Goal: Task Accomplishment & Management: Manage account settings

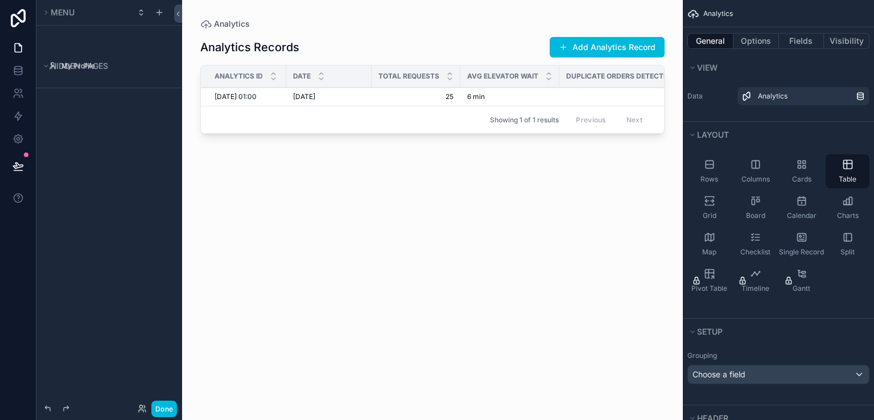
drag, startPoint x: 444, startPoint y: 138, endPoint x: 512, endPoint y: 139, distance: 68.3
click at [512, 139] on div "scrollable content" at bounding box center [432, 203] width 501 height 406
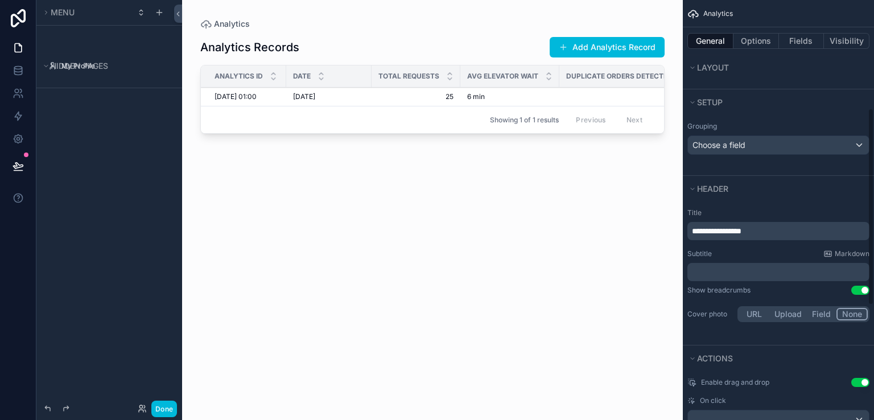
scroll to position [230, 0]
click at [24, 62] on link at bounding box center [18, 70] width 36 height 23
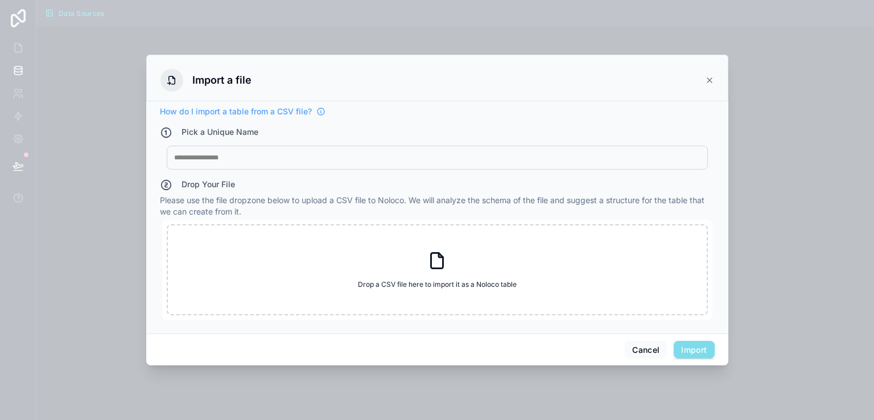
click at [708, 81] on icon at bounding box center [709, 80] width 9 height 9
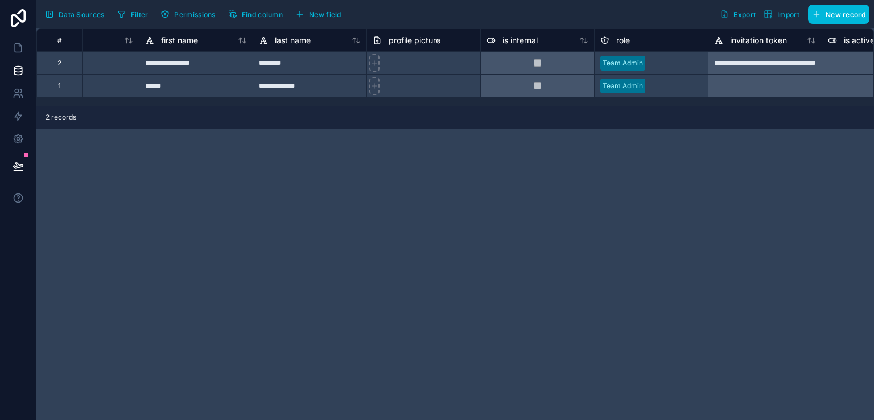
scroll to position [0, 48]
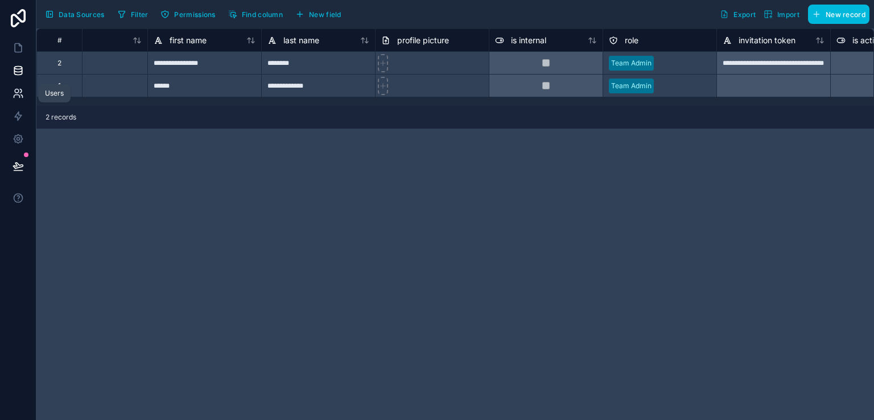
click at [23, 90] on icon at bounding box center [18, 93] width 11 height 11
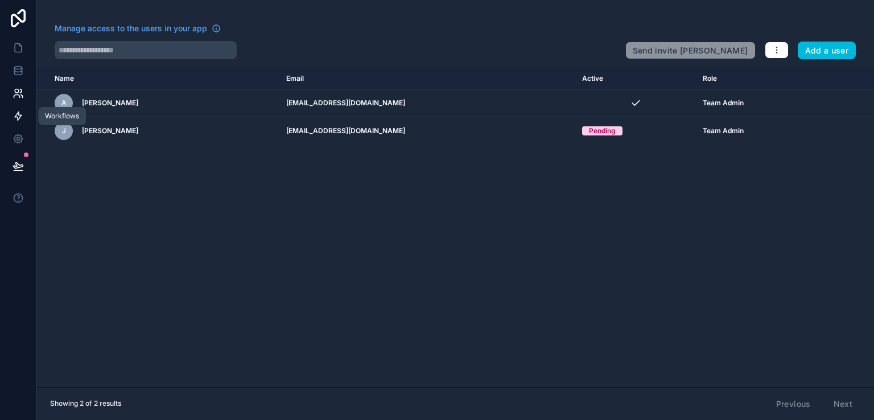
click at [28, 118] on link at bounding box center [18, 116] width 36 height 23
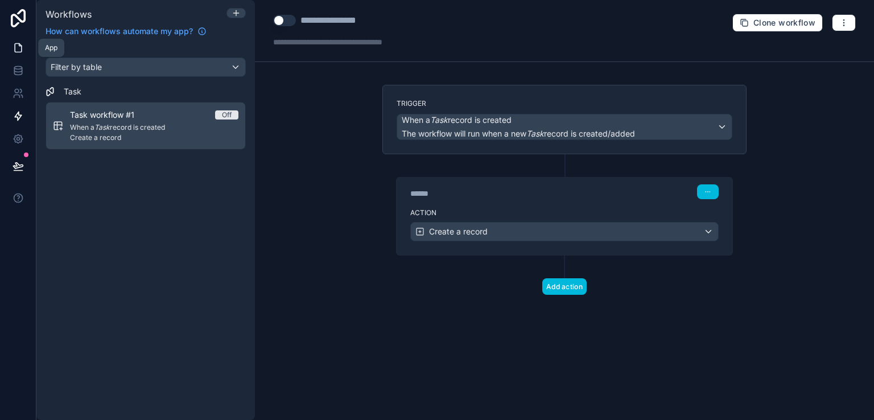
click at [25, 40] on link at bounding box center [18, 47] width 36 height 23
click at [18, 69] on icon at bounding box center [17, 68] width 7 height 3
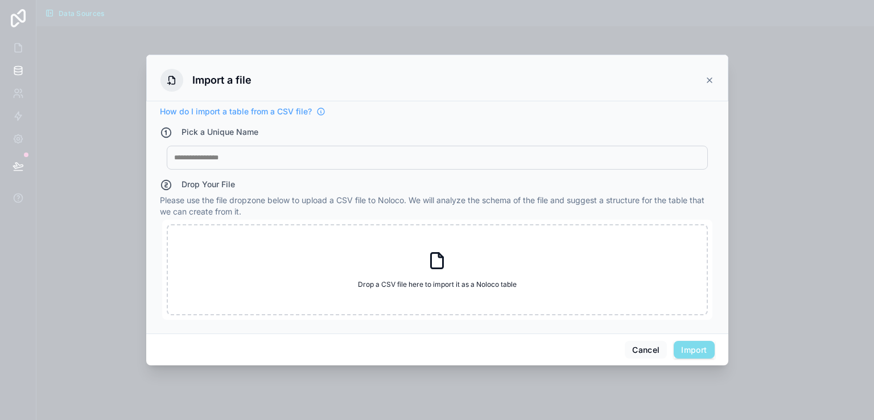
click at [712, 82] on icon at bounding box center [709, 80] width 9 height 9
click at [710, 82] on icon at bounding box center [709, 80] width 9 height 9
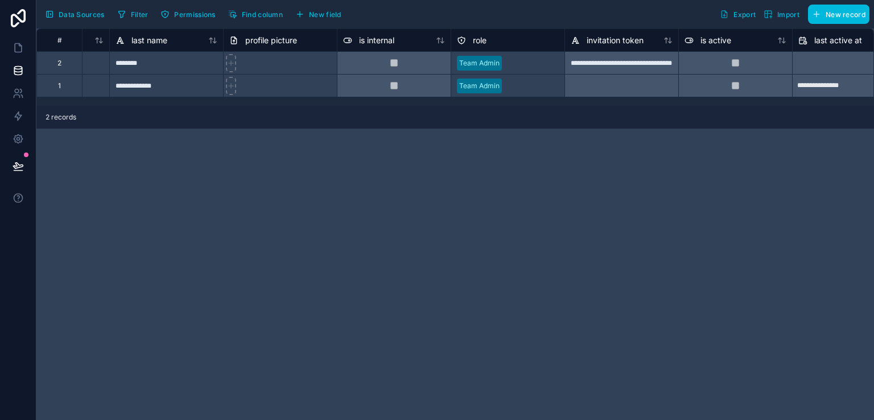
scroll to position [0, 202]
click at [23, 55] on link at bounding box center [18, 47] width 36 height 23
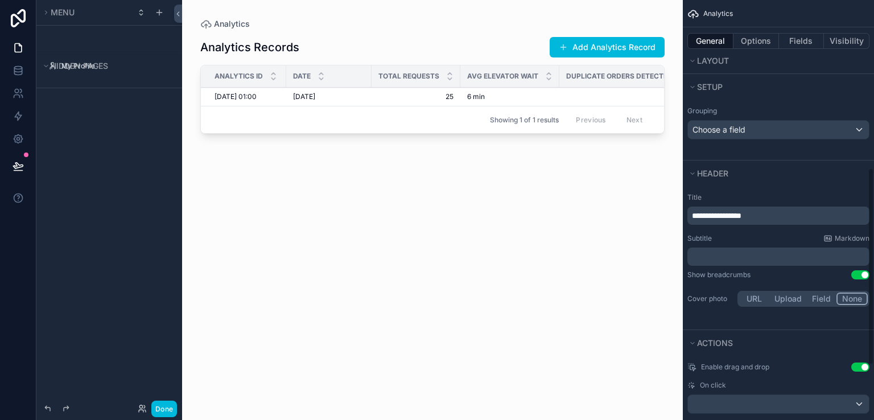
scroll to position [473, 0]
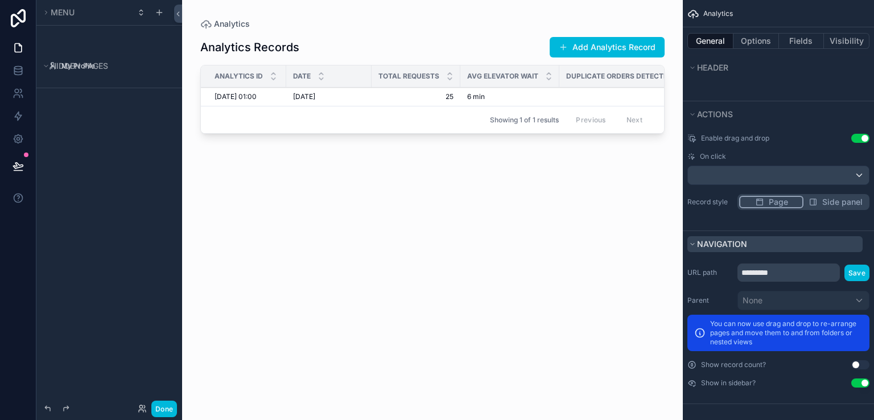
click at [693, 236] on button "Navigation" at bounding box center [774, 244] width 175 height 16
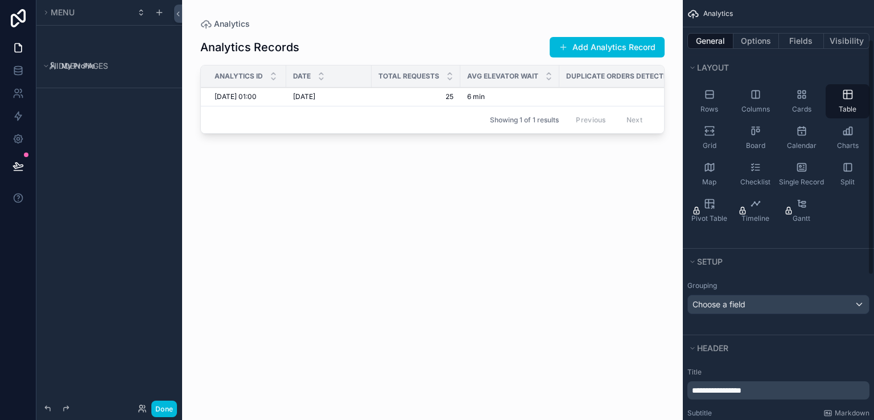
scroll to position [0, 0]
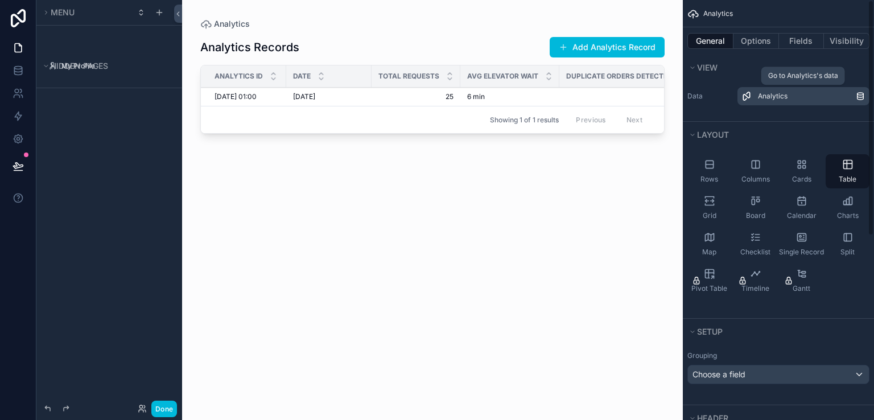
click at [845, 95] on div "Analytics" at bounding box center [807, 96] width 98 height 9
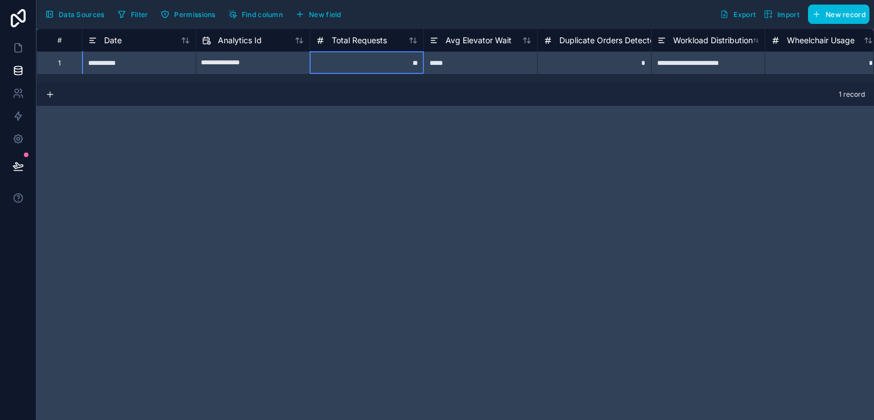
click at [348, 39] on span "Total Requests" at bounding box center [359, 40] width 55 height 11
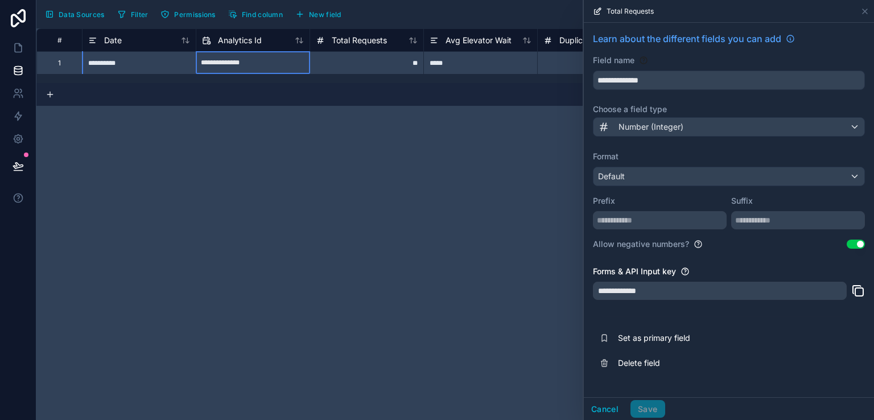
click at [235, 38] on span "Analytics Id" at bounding box center [240, 40] width 44 height 11
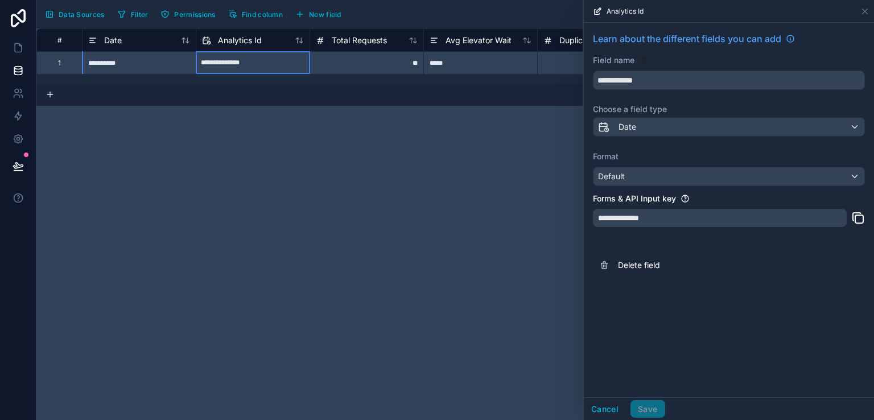
click at [300, 41] on icon at bounding box center [301, 40] width 3 height 5
click at [300, 42] on icon at bounding box center [301, 42] width 2 height 1
click at [61, 13] on span "Data Sources" at bounding box center [82, 14] width 46 height 9
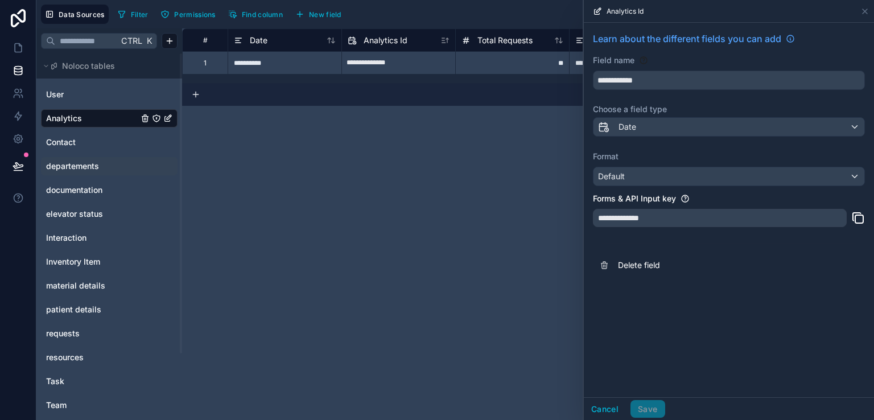
click at [75, 162] on span "departements" at bounding box center [72, 165] width 53 height 11
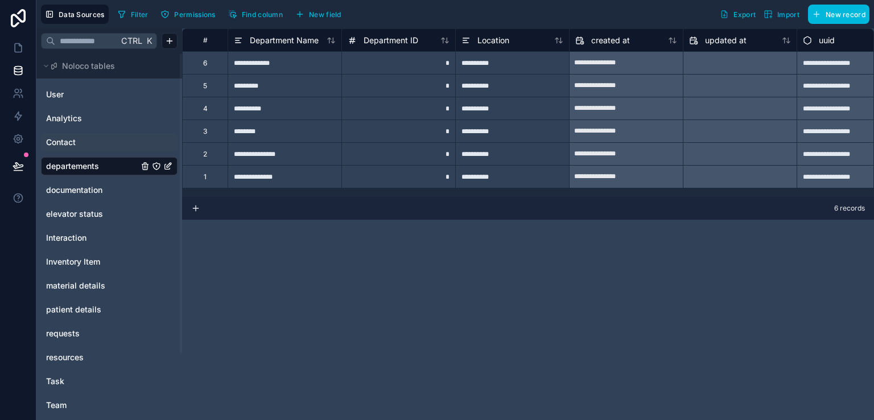
click at [72, 142] on span "Contact" at bounding box center [61, 142] width 30 height 11
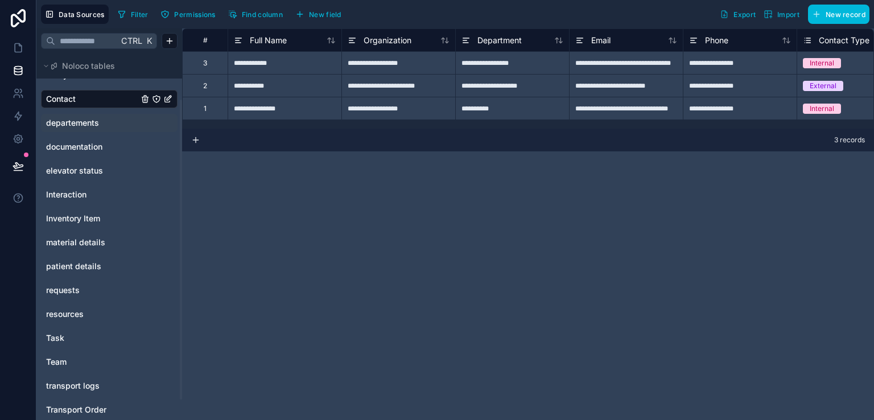
scroll to position [81, 0]
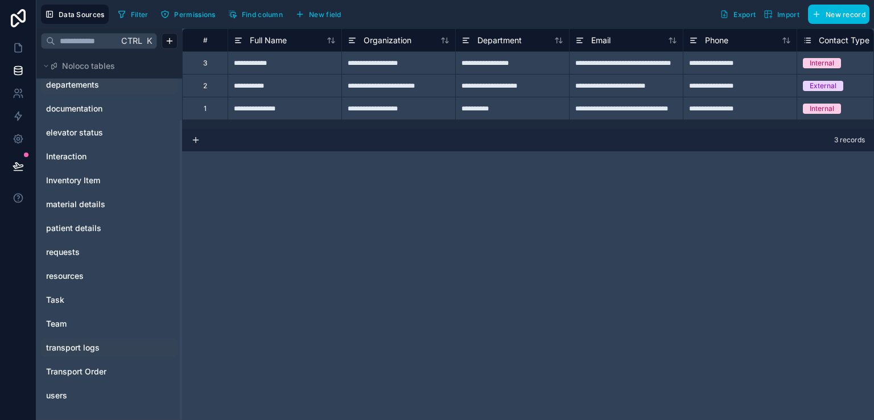
click at [71, 340] on div "transport logs" at bounding box center [109, 347] width 137 height 18
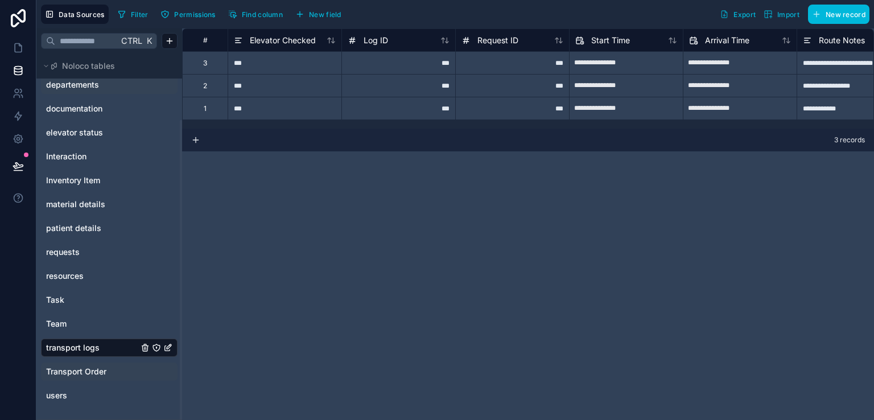
click at [74, 366] on span "Transport Order" at bounding box center [76, 371] width 60 height 11
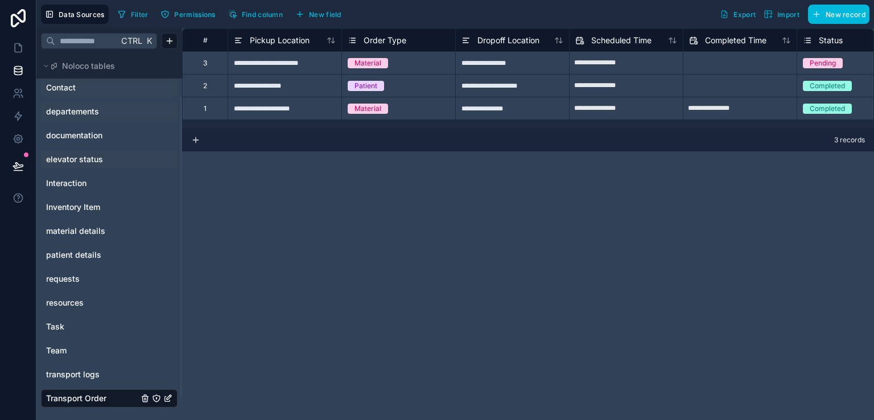
scroll to position [54, 0]
click at [73, 183] on span "Interaction" at bounding box center [66, 183] width 40 height 11
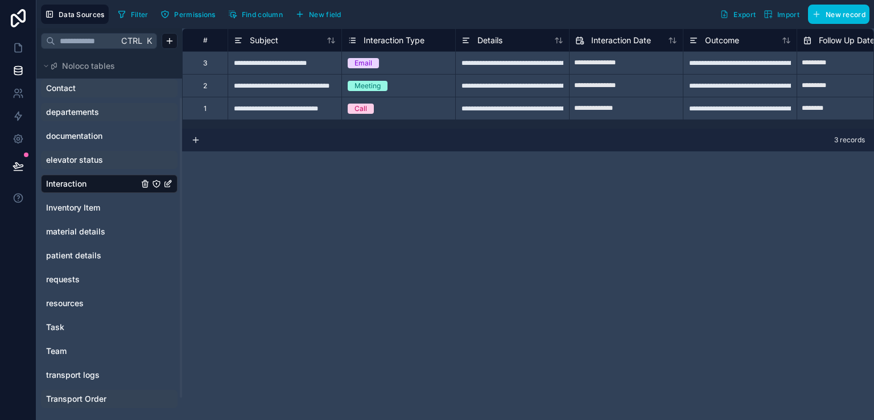
click at [93, 154] on span "elevator status" at bounding box center [74, 159] width 57 height 11
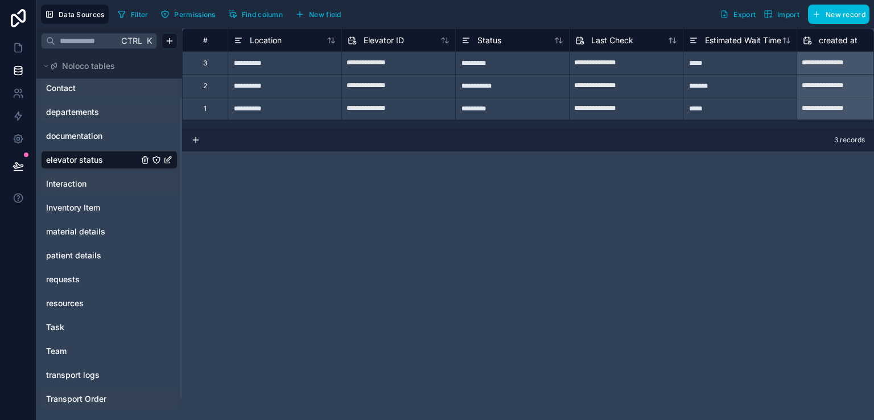
click at [98, 116] on span "departements" at bounding box center [72, 111] width 53 height 11
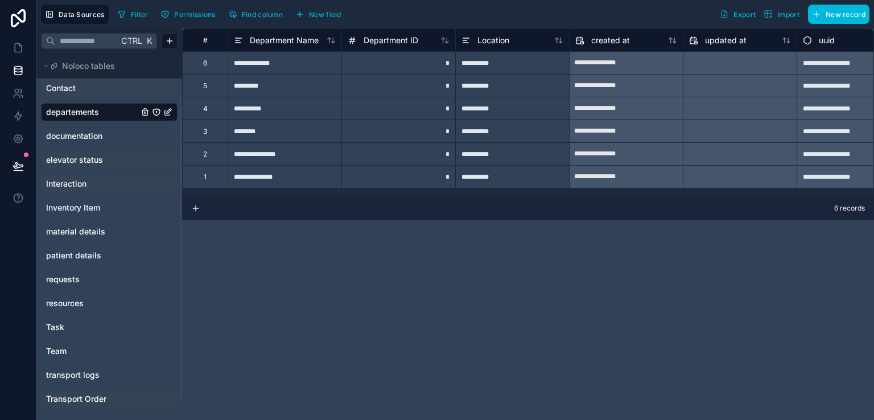
click at [100, 85] on link "Contact" at bounding box center [92, 87] width 92 height 11
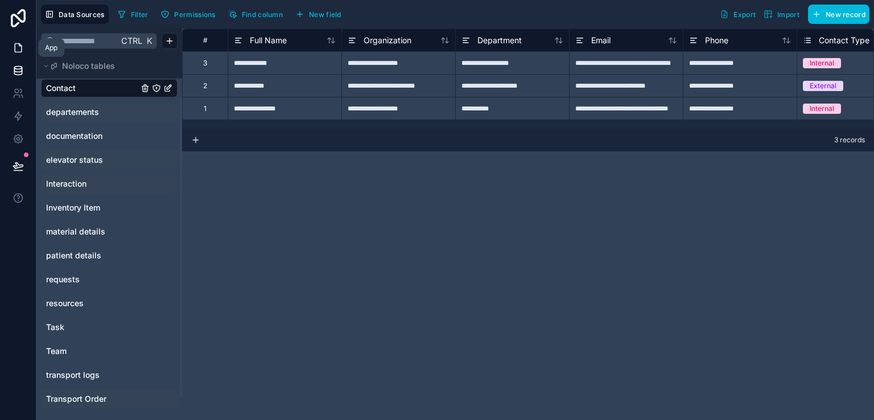
click at [19, 49] on icon at bounding box center [18, 47] width 11 height 11
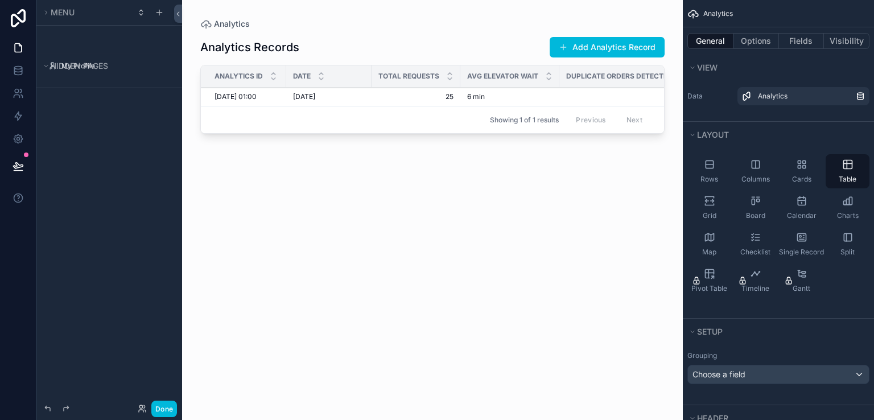
click at [239, 44] on h1 "Analytics Records" at bounding box center [249, 47] width 99 height 16
click at [269, 50] on h1 "Analytics Records" at bounding box center [249, 47] width 99 height 16
click at [712, 9] on span "Analytics" at bounding box center [718, 13] width 30 height 9
click at [18, 51] on icon at bounding box center [18, 47] width 11 height 11
click at [19, 69] on icon at bounding box center [18, 70] width 11 height 11
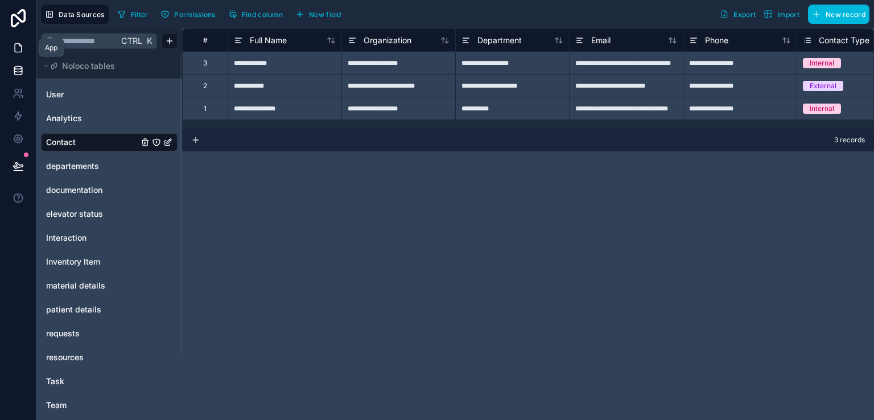
click at [17, 44] on icon at bounding box center [18, 48] width 7 height 9
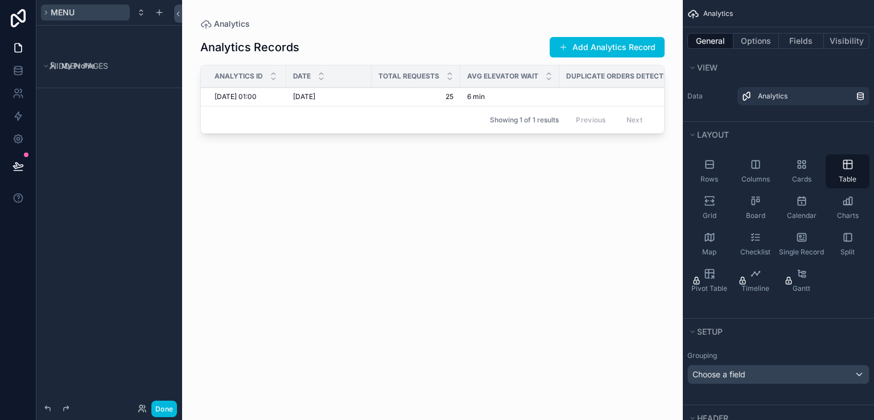
click at [46, 15] on icon "scrollable content" at bounding box center [46, 12] width 7 height 7
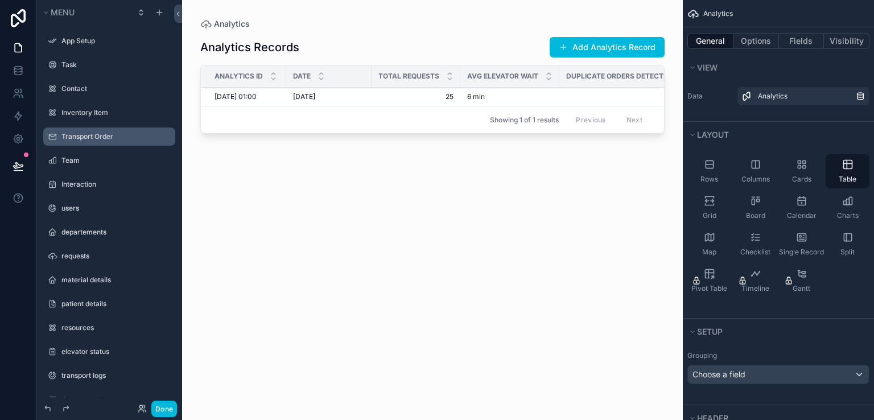
click at [101, 141] on div "Transport Order" at bounding box center [116, 136] width 111 height 9
click at [100, 137] on label "Transport Order" at bounding box center [114, 136] width 107 height 9
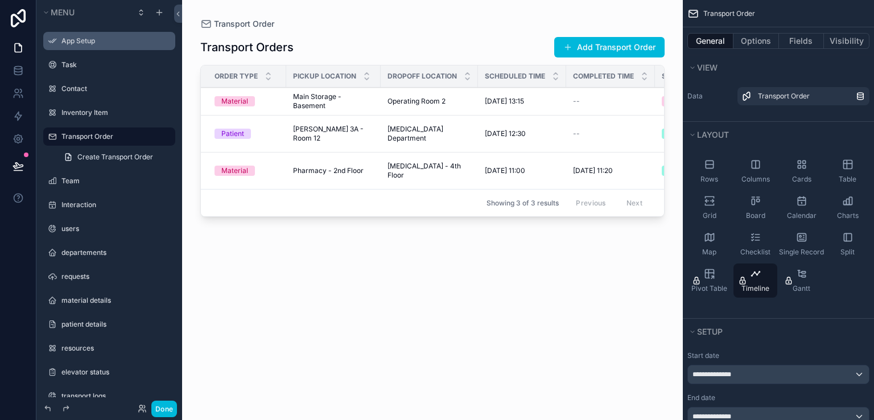
click at [88, 39] on label "App Setup" at bounding box center [114, 40] width 107 height 9
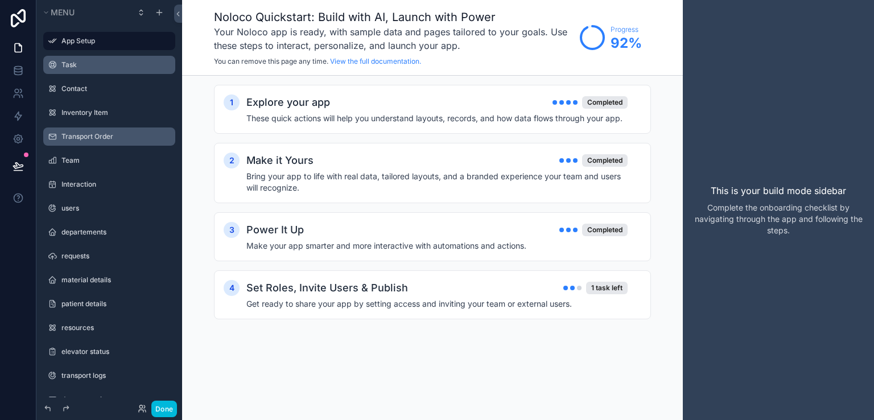
click at [93, 69] on label "Task" at bounding box center [114, 64] width 107 height 9
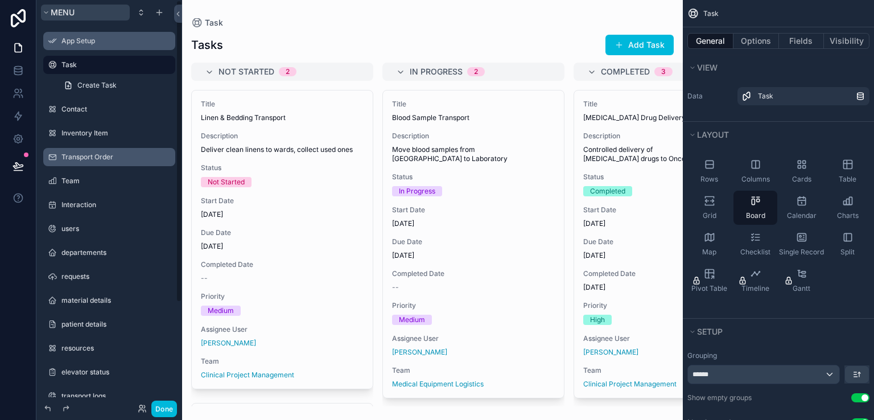
click at [59, 12] on span "Menu" at bounding box center [63, 12] width 24 height 10
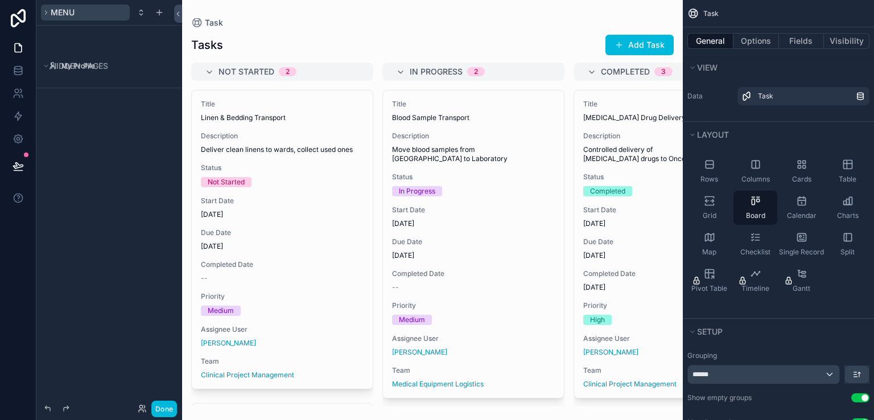
click at [59, 12] on span "Menu" at bounding box center [63, 12] width 24 height 10
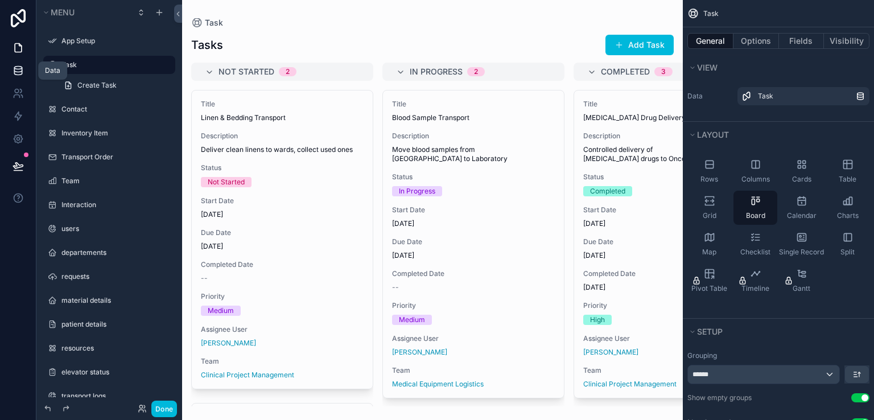
click at [20, 68] on icon at bounding box center [18, 70] width 11 height 11
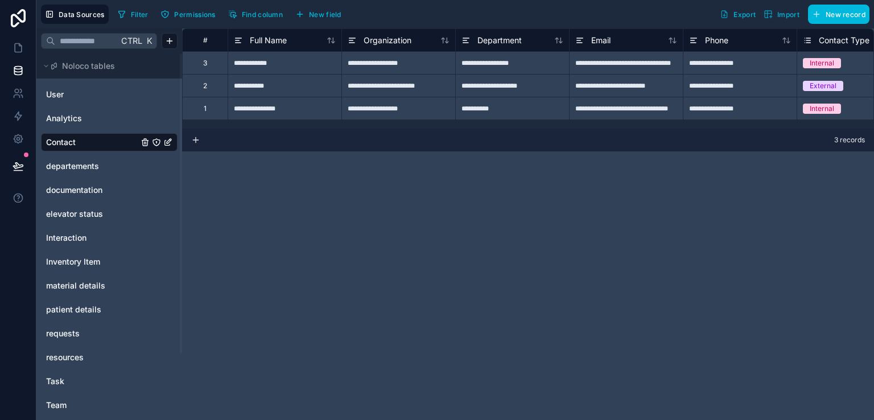
click at [199, 17] on span "Permissions" at bounding box center [194, 14] width 41 height 9
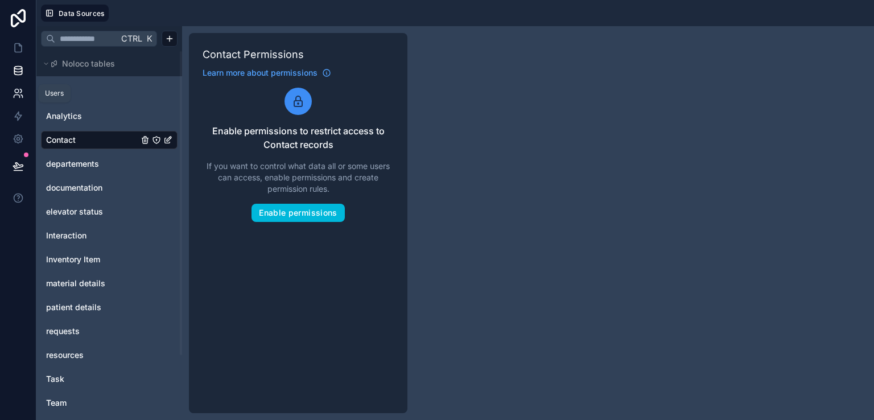
click at [14, 99] on link at bounding box center [18, 93] width 36 height 23
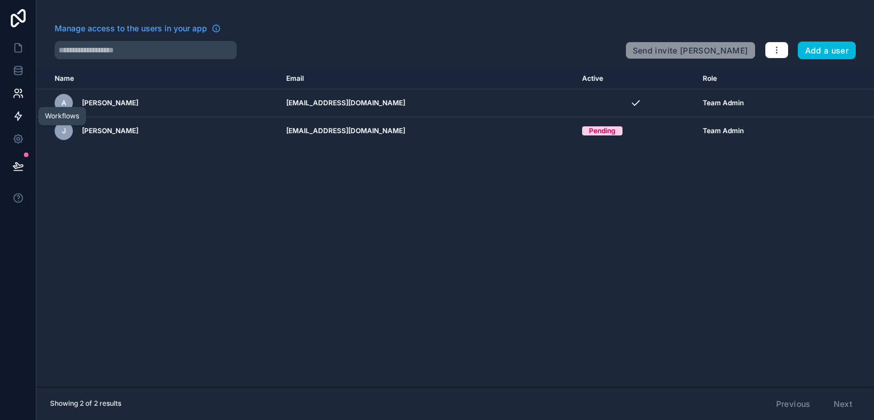
click at [16, 121] on icon at bounding box center [18, 115] width 11 height 11
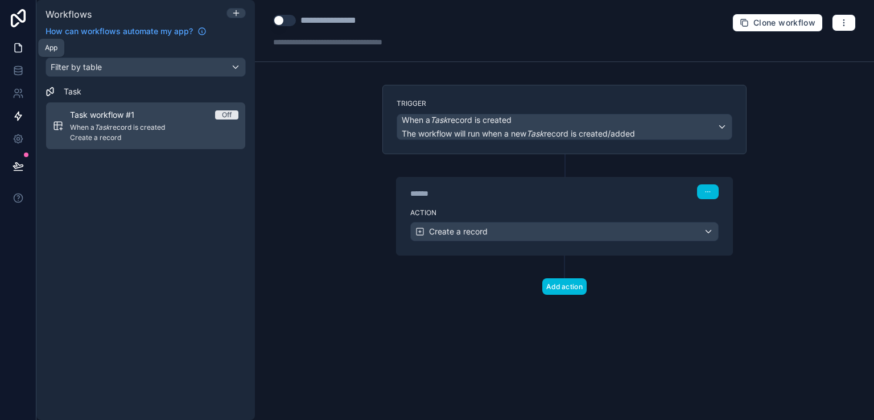
click at [22, 43] on icon at bounding box center [18, 47] width 11 height 11
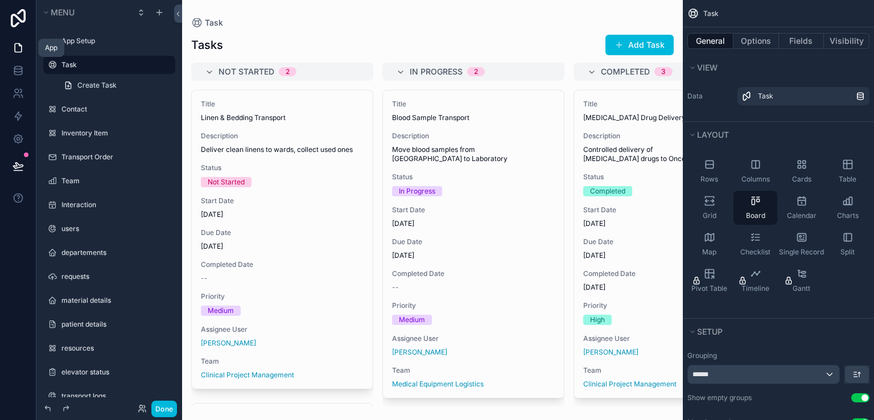
drag, startPoint x: 328, startPoint y: 403, endPoint x: 453, endPoint y: 393, distance: 125.0
click at [453, 393] on div "scrollable content" at bounding box center [432, 210] width 501 height 420
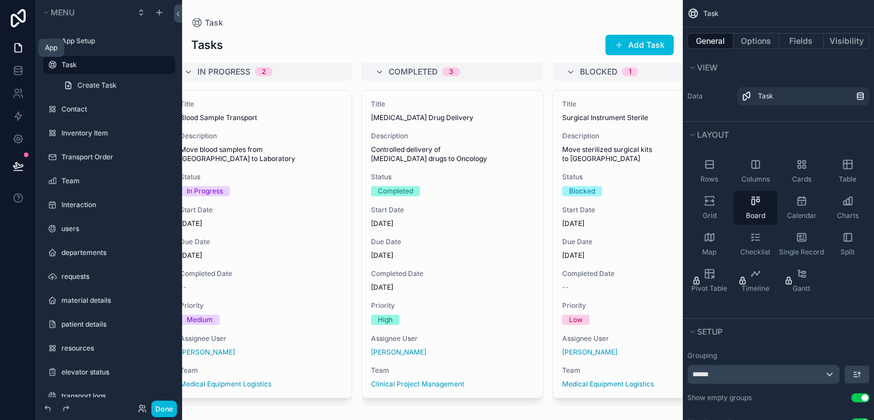
scroll to position [0, 205]
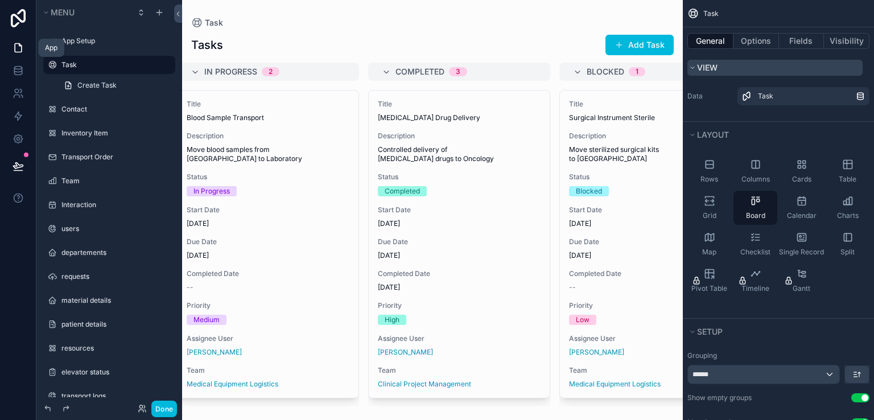
click at [700, 61] on button "View" at bounding box center [774, 68] width 175 height 16
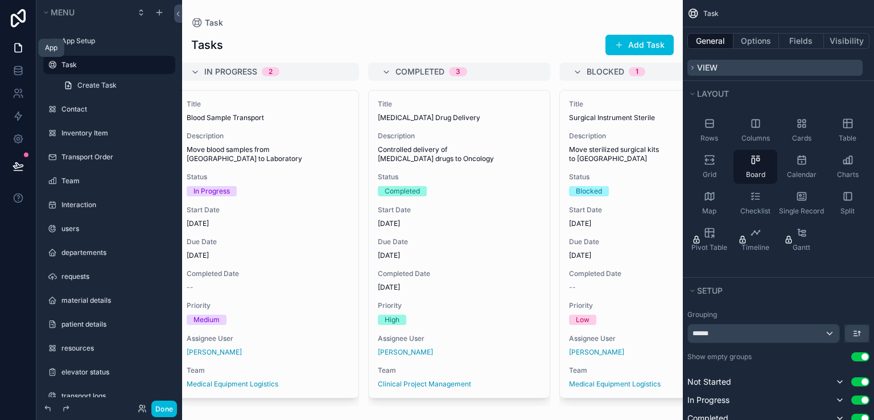
click at [700, 61] on button "View" at bounding box center [774, 68] width 175 height 16
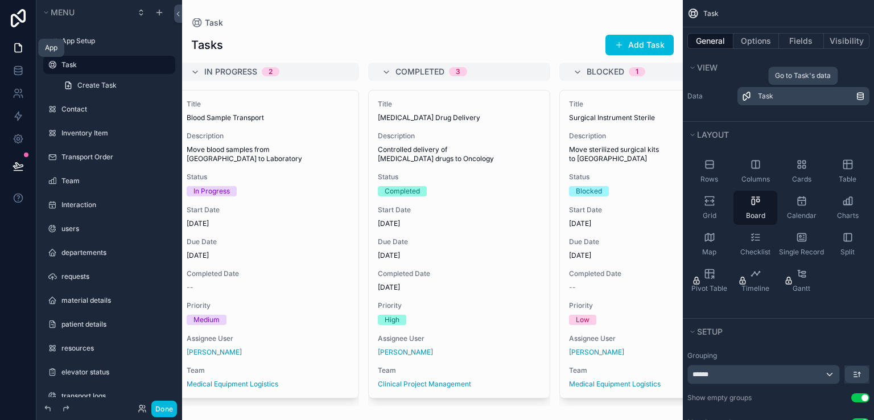
click at [781, 94] on div "Task" at bounding box center [807, 96] width 98 height 9
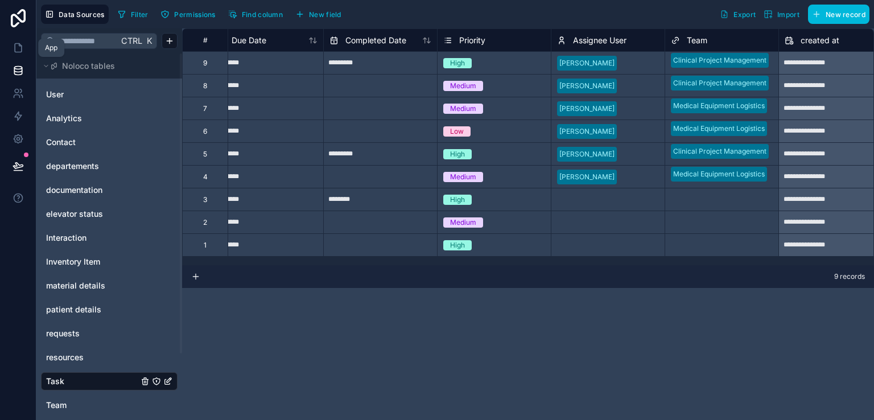
scroll to position [0, 464]
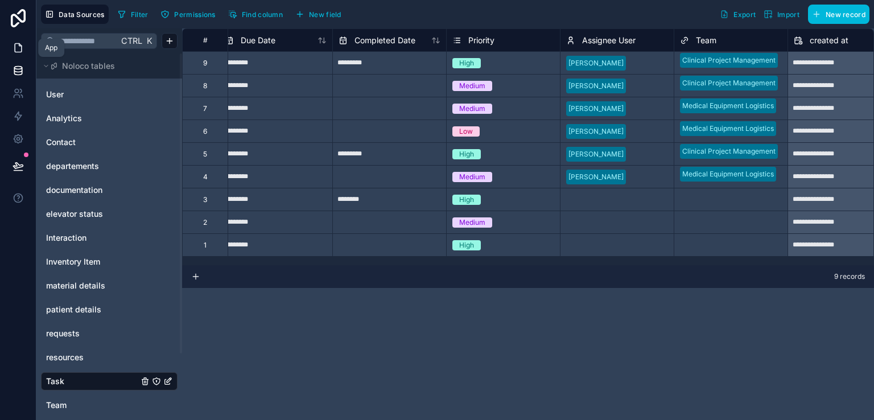
click at [16, 46] on icon at bounding box center [18, 47] width 11 height 11
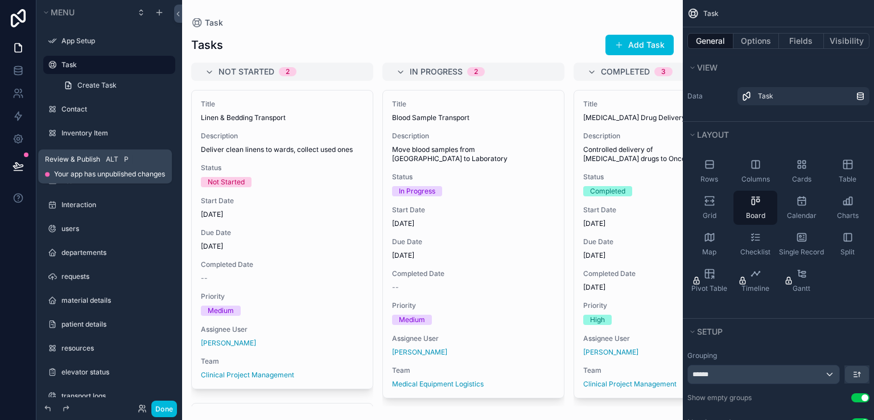
click at [22, 158] on button at bounding box center [18, 166] width 25 height 32
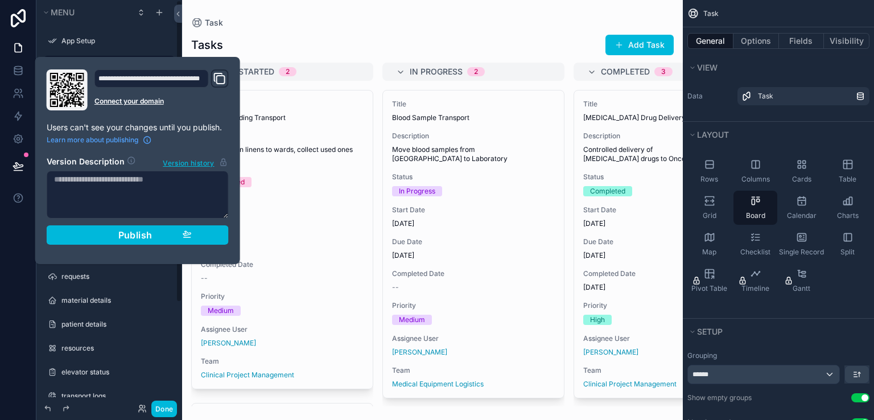
click at [248, 19] on div "Task" at bounding box center [432, 22] width 482 height 9
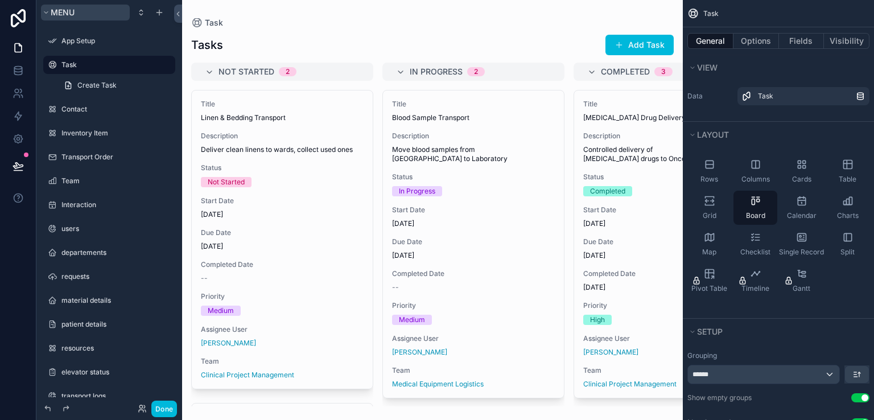
click at [65, 16] on span "Menu" at bounding box center [63, 12] width 24 height 10
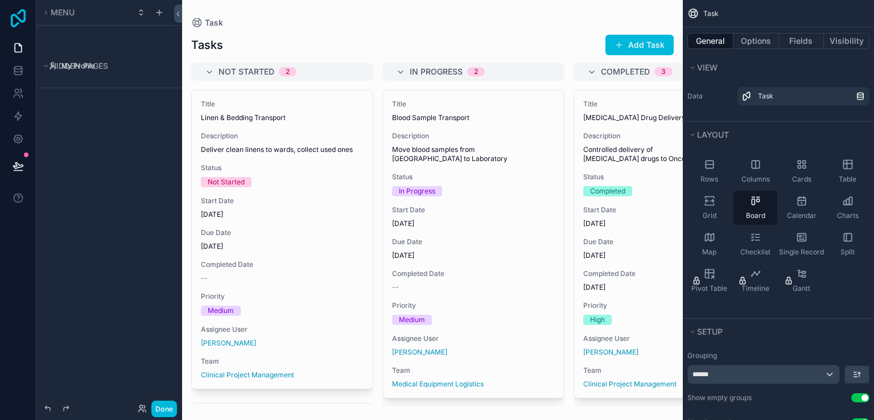
click at [20, 15] on icon at bounding box center [18, 18] width 23 height 18
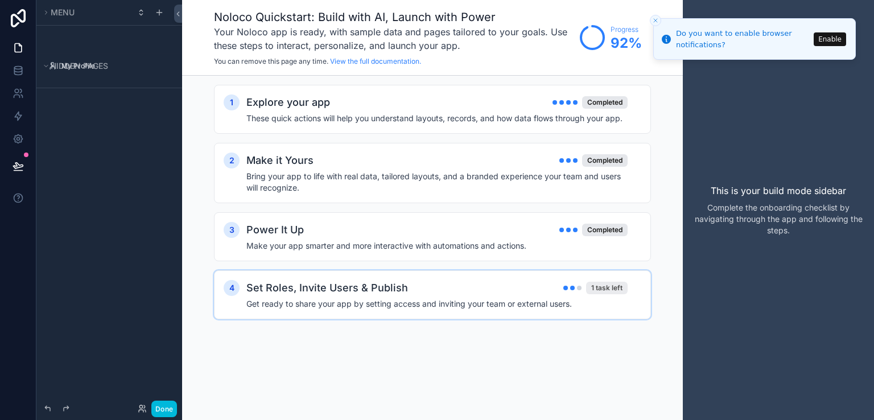
click at [605, 287] on div "1 task left" at bounding box center [607, 288] width 42 height 13
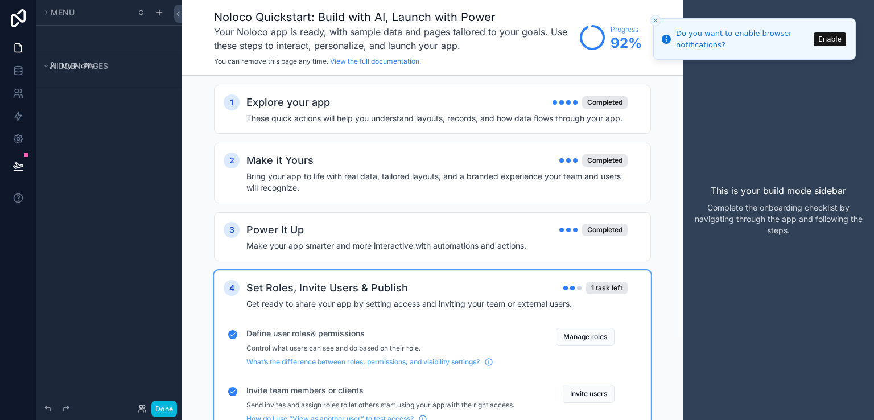
scroll to position [105, 0]
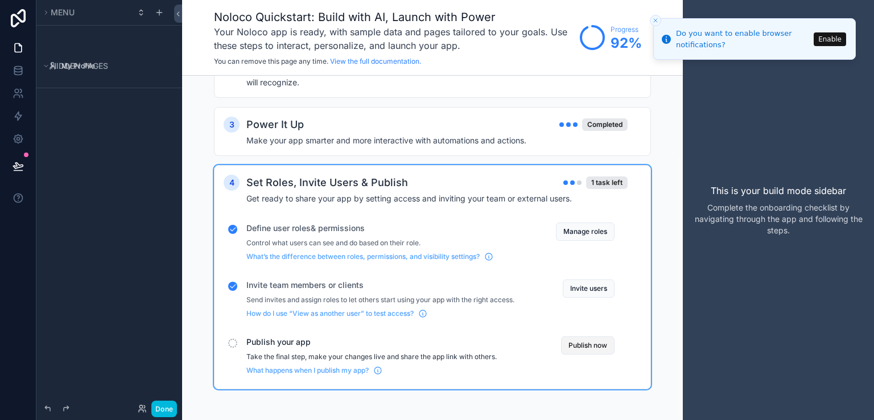
click at [596, 336] on button "Publish now" at bounding box center [587, 345] width 53 height 18
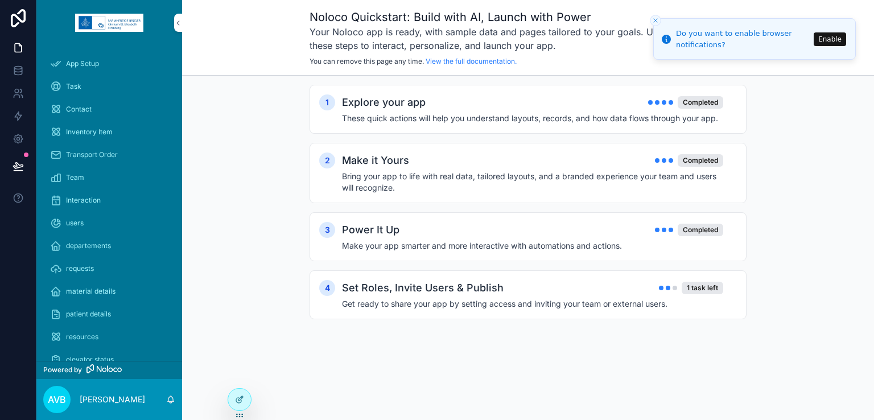
click at [249, 279] on div "1 Explore your app Completed These quick actions will help you understand layou…" at bounding box center [528, 213] width 692 height 275
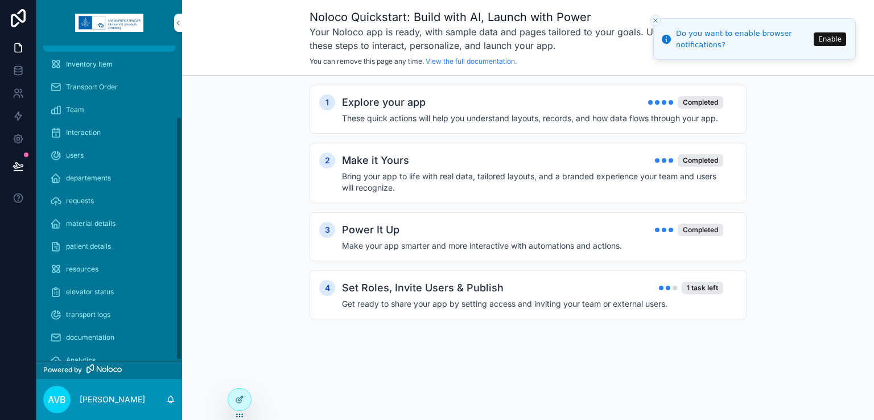
scroll to position [92, 0]
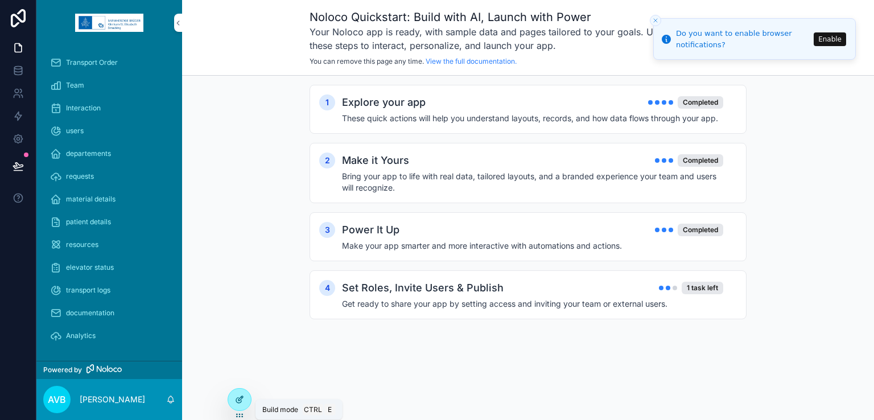
click at [238, 400] on icon at bounding box center [240, 398] width 5 height 5
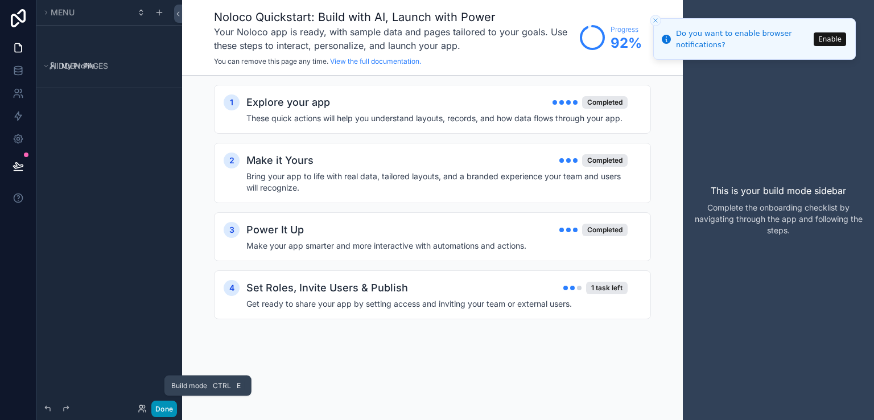
click at [159, 411] on button "Done" at bounding box center [164, 408] width 26 height 16
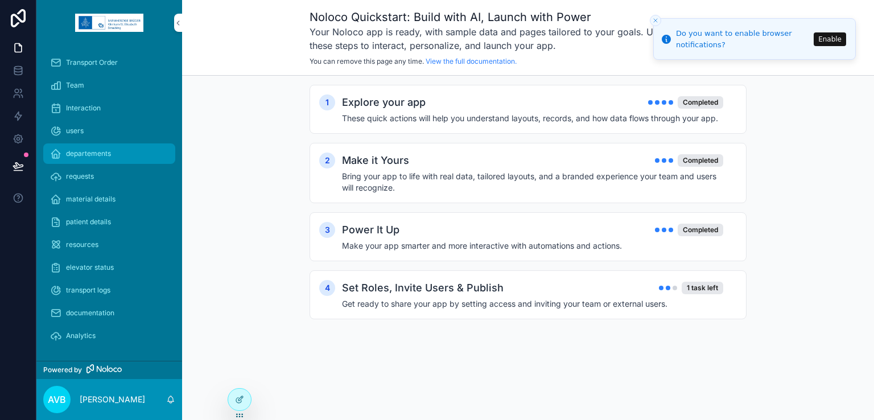
click at [113, 162] on link "departements" at bounding box center [109, 153] width 132 height 20
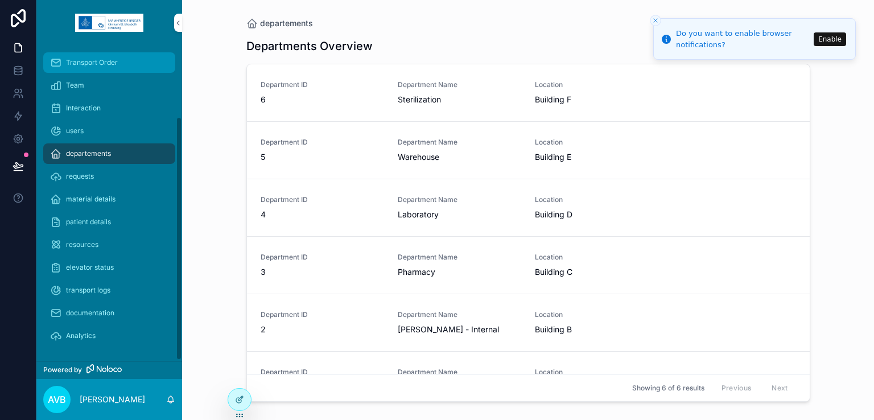
click at [108, 63] on span "Transport Order" at bounding box center [92, 62] width 52 height 9
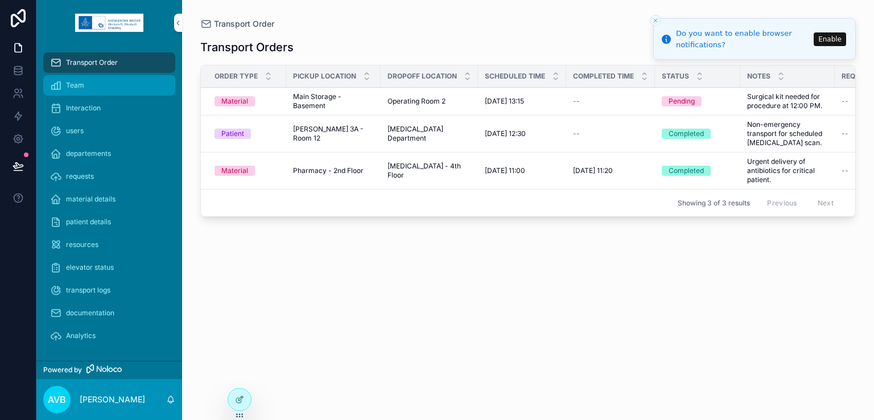
click at [105, 88] on div "Team" at bounding box center [109, 85] width 118 height 18
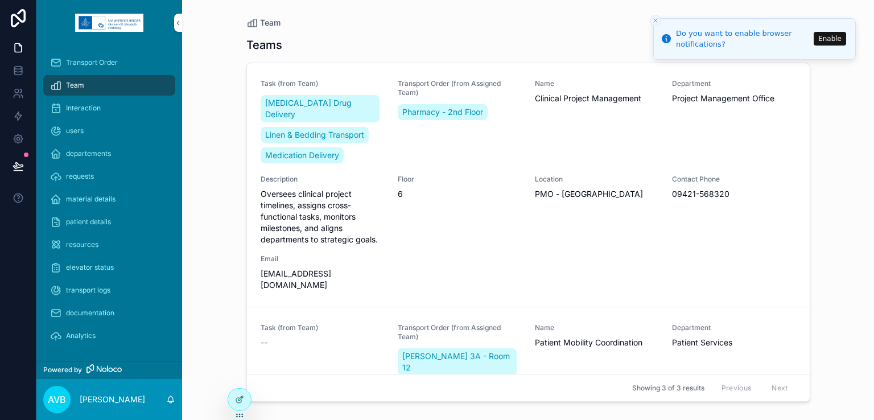
click at [655, 15] on button "Close toast" at bounding box center [655, 20] width 11 height 11
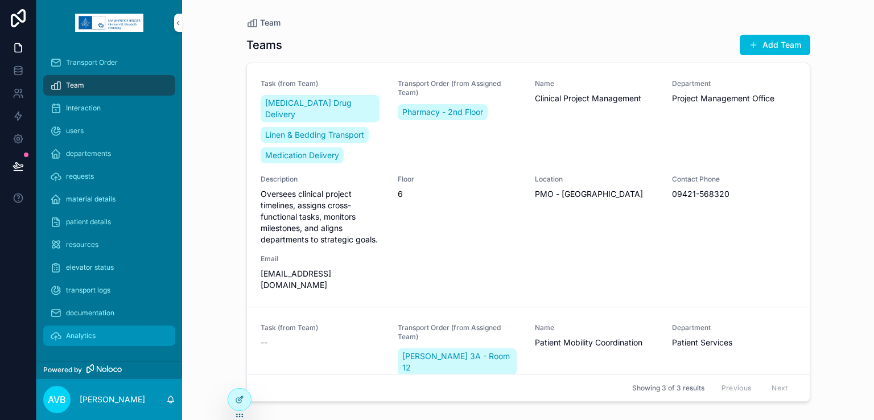
click at [81, 334] on span "Analytics" at bounding box center [81, 335] width 30 height 9
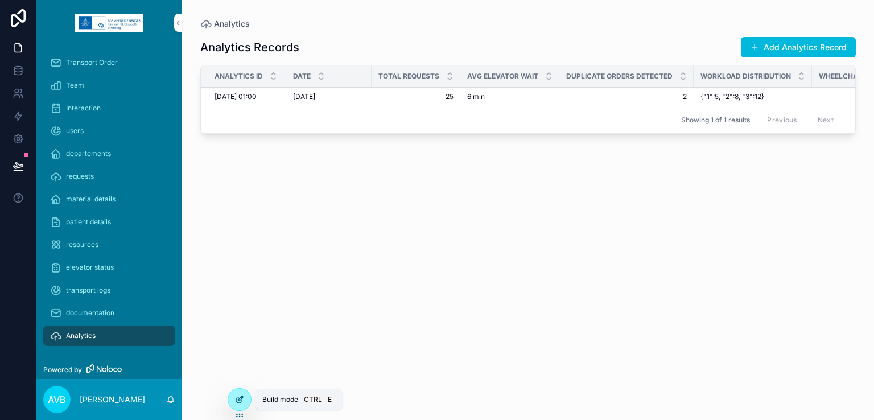
click at [239, 405] on div at bounding box center [239, 399] width 23 height 22
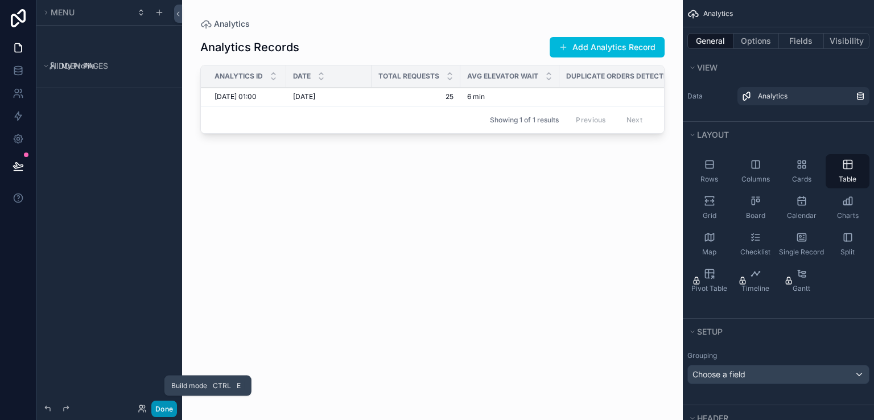
click at [167, 404] on button "Done" at bounding box center [164, 408] width 26 height 16
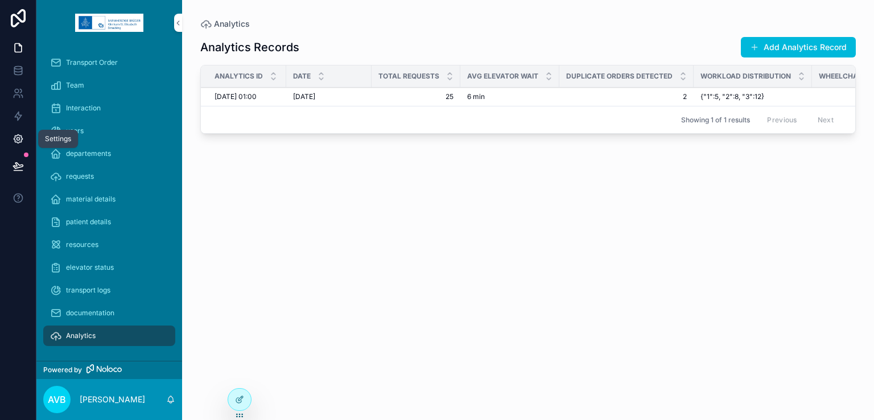
click at [13, 139] on icon at bounding box center [18, 138] width 11 height 11
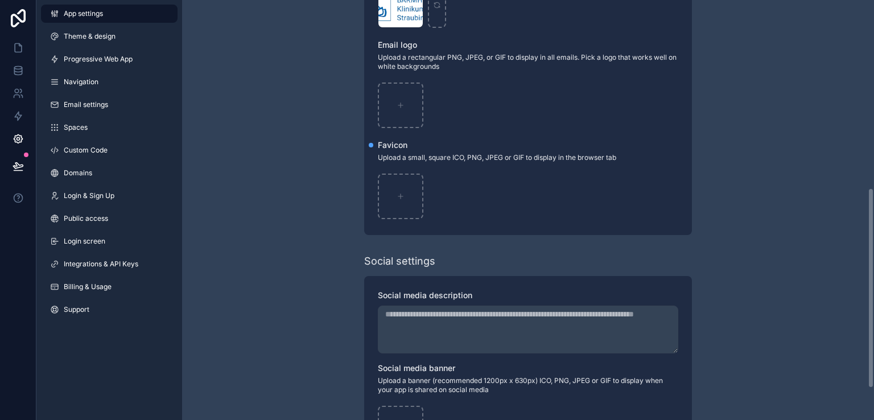
scroll to position [460, 0]
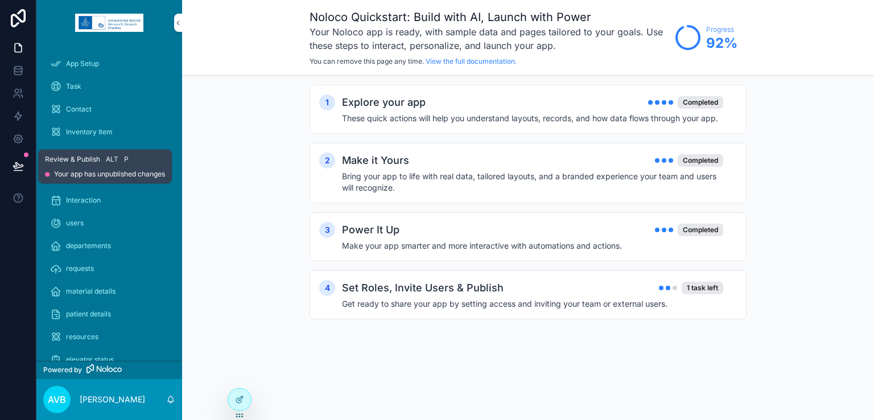
click at [15, 160] on button at bounding box center [18, 166] width 25 height 32
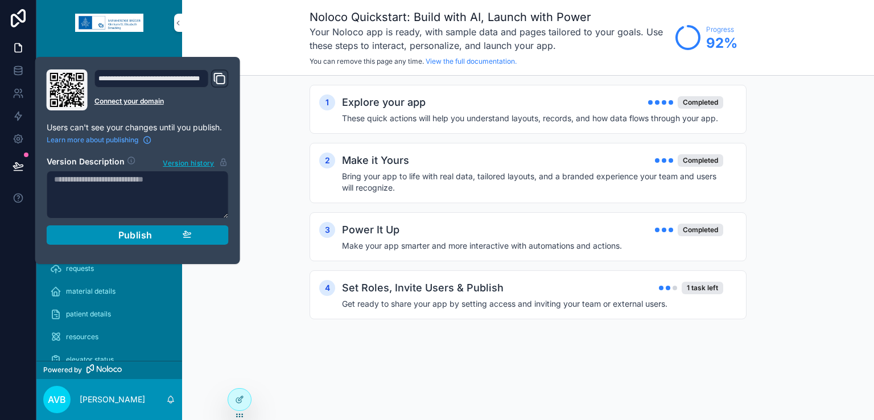
click at [86, 236] on div "Publish" at bounding box center [138, 234] width 108 height 11
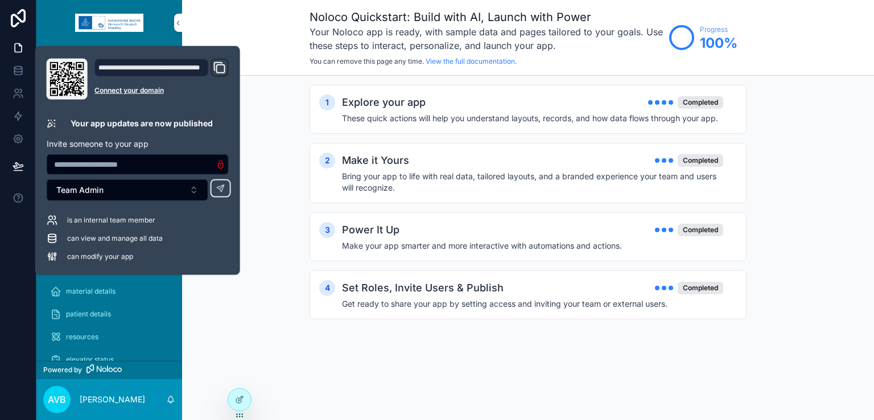
click at [111, 167] on input "text" at bounding box center [137, 164] width 181 height 16
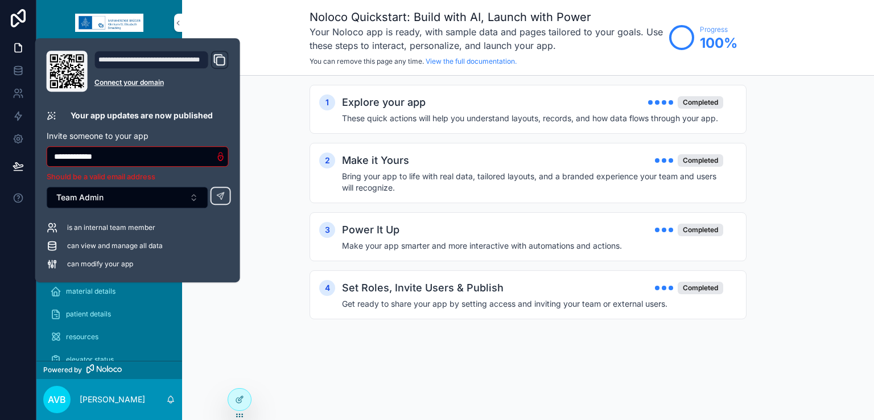
type input "**********"
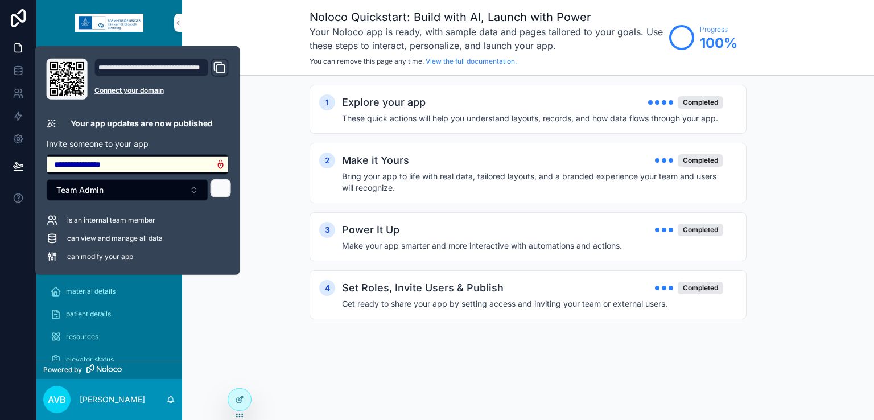
click at [225, 183] on button at bounding box center [220, 188] width 20 height 18
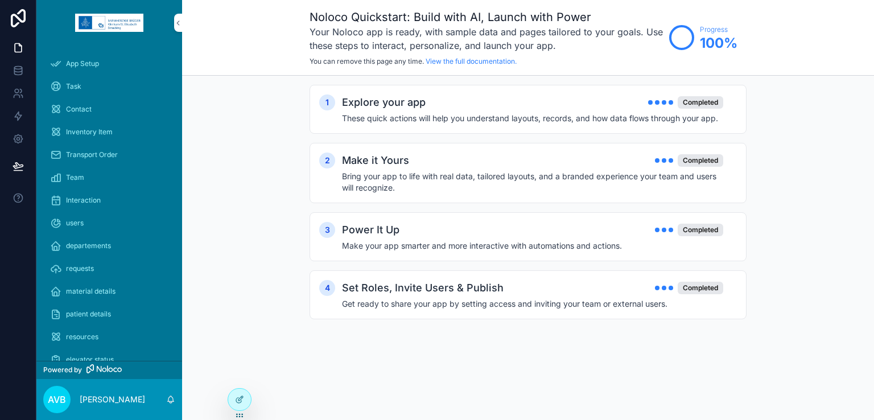
click at [279, 201] on div "1 Explore your app Completed These quick actions will help you understand layou…" at bounding box center [528, 213] width 692 height 275
click at [243, 405] on div at bounding box center [239, 399] width 23 height 22
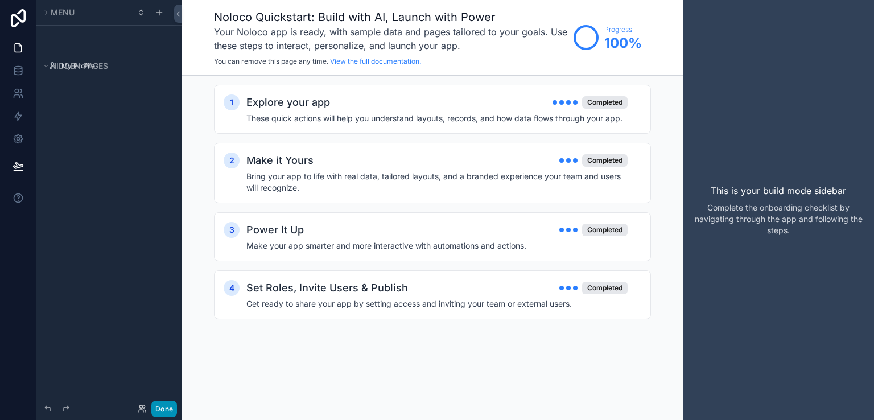
click at [159, 407] on button "Done" at bounding box center [164, 408] width 26 height 16
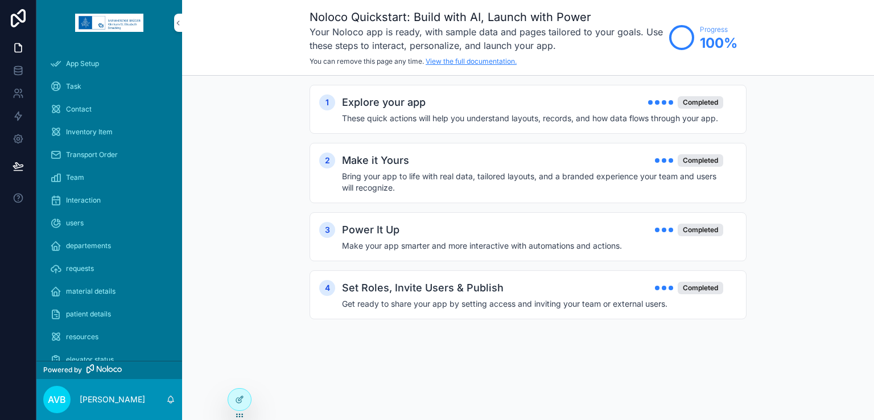
click at [499, 63] on link "View the full documentation." at bounding box center [470, 61] width 91 height 9
click at [56, 399] on span "AVB" at bounding box center [57, 399] width 18 height 14
click at [213, 315] on div "1 Explore your app Completed These quick actions will help you understand layou…" at bounding box center [528, 213] width 692 height 275
click at [11, 131] on link at bounding box center [18, 138] width 36 height 23
click at [19, 165] on icon at bounding box center [18, 166] width 10 height 6
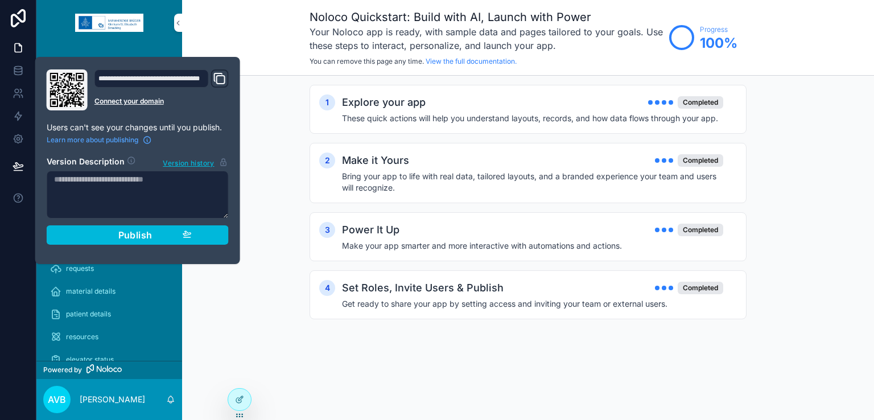
click at [219, 80] on icon "Domain and Custom Link" at bounding box center [220, 79] width 14 height 14
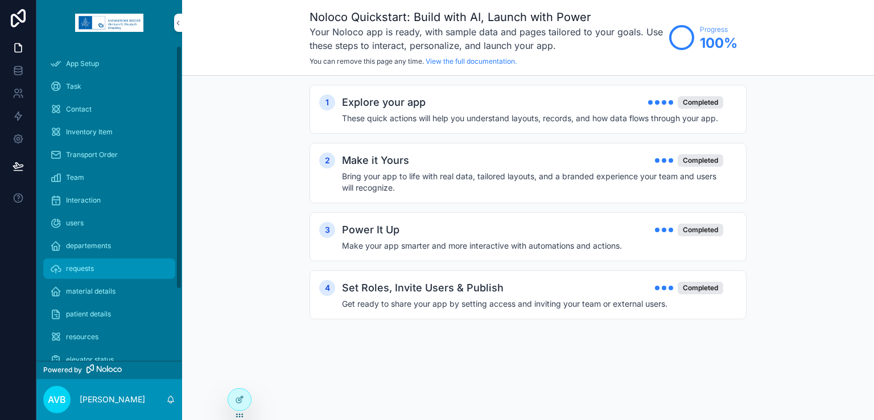
scroll to position [92, 0]
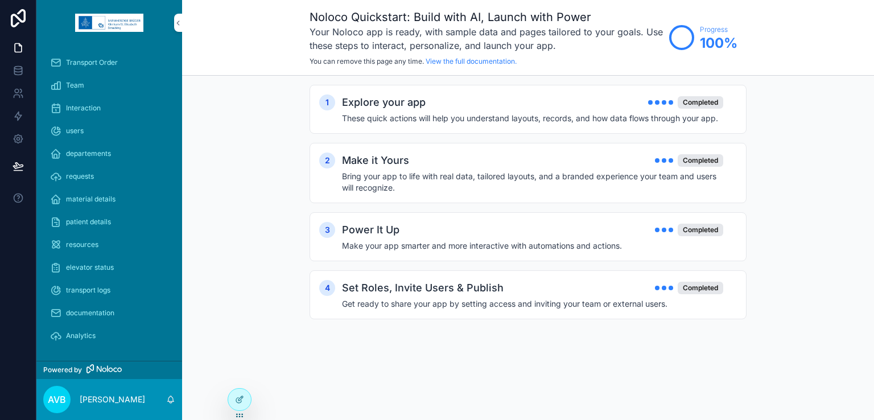
click at [69, 394] on div "AVB" at bounding box center [56, 399] width 27 height 27
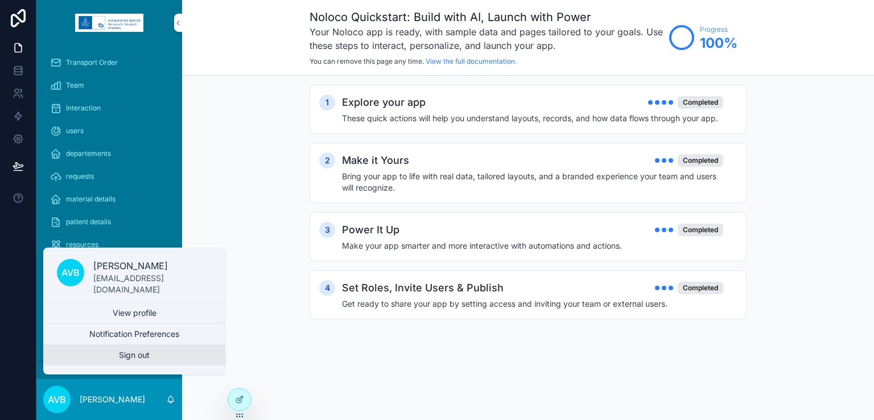
click at [105, 359] on button "Sign out" at bounding box center [134, 355] width 182 height 20
